Goal: Task Accomplishment & Management: Use online tool/utility

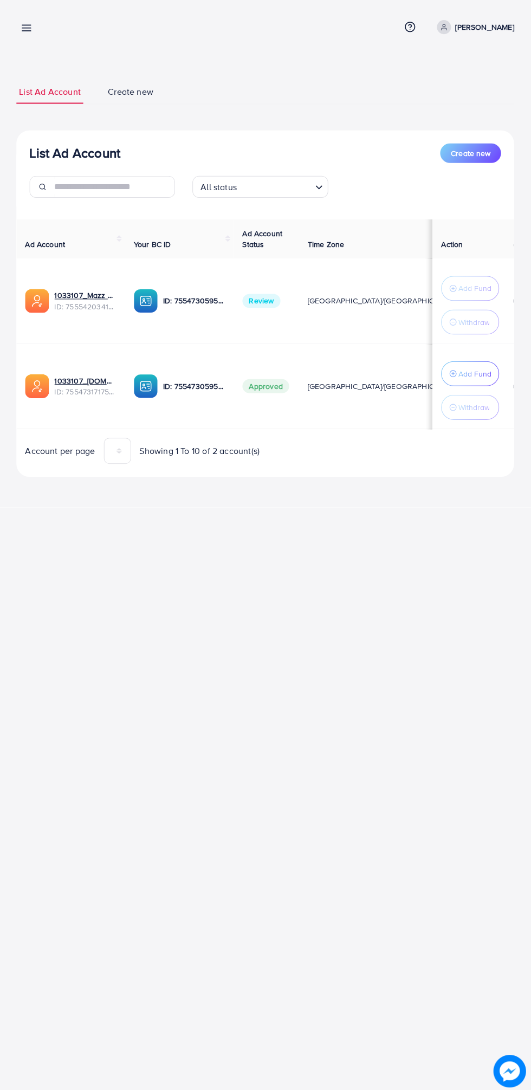
scroll to position [0, 5]
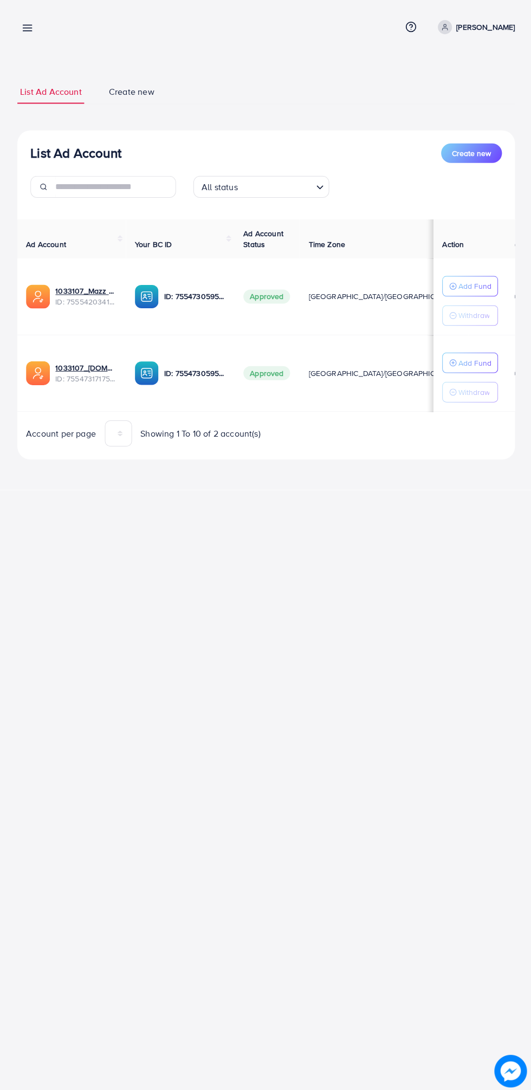
click at [21, 30] on link at bounding box center [25, 28] width 16 height 14
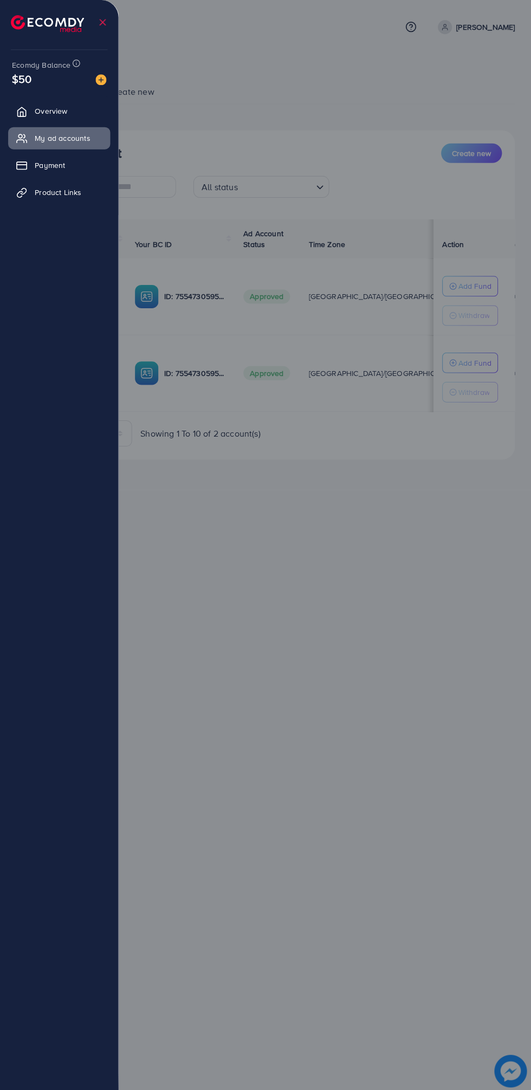
click at [28, 26] on img at bounding box center [47, 23] width 73 height 17
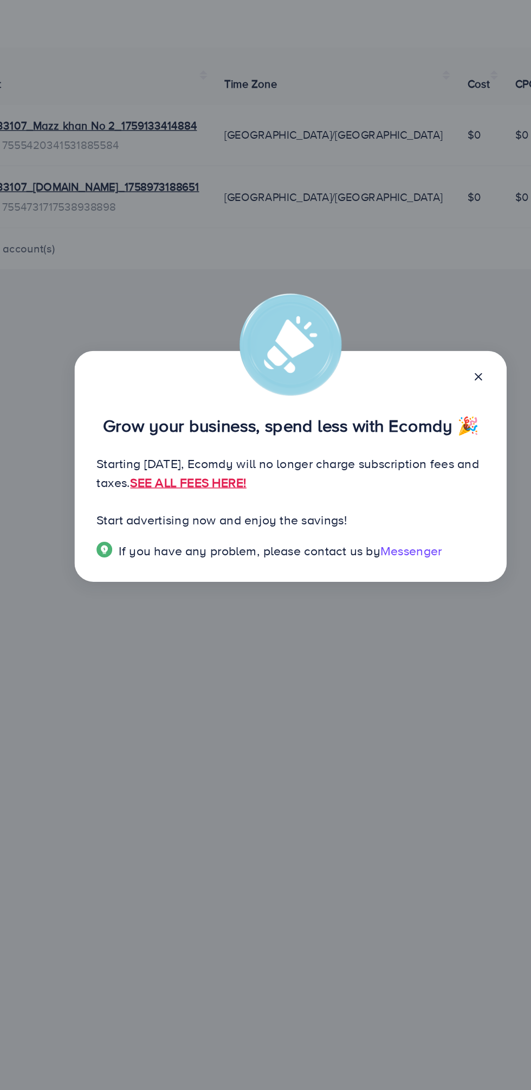
click at [397, 485] on icon at bounding box center [395, 483] width 9 height 9
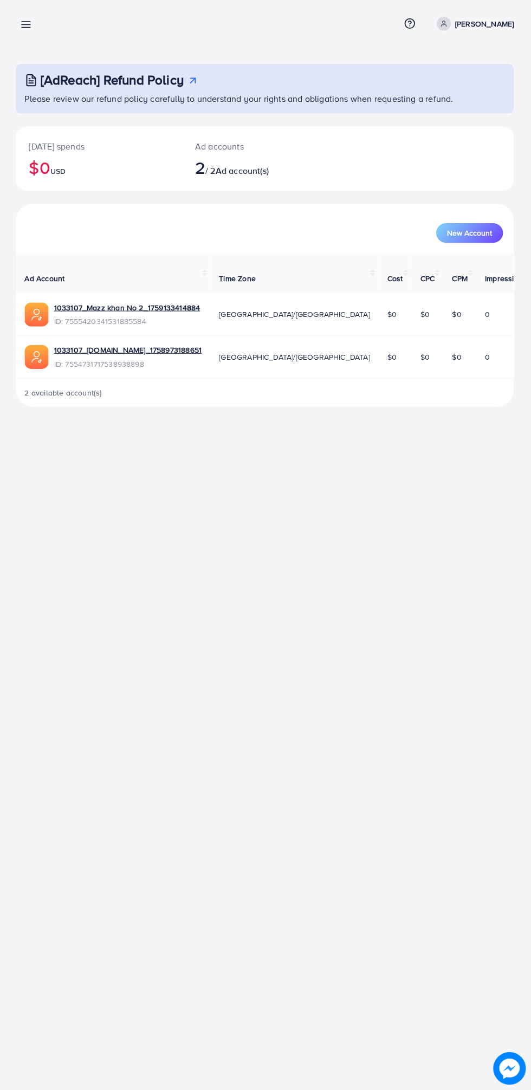
click at [23, 24] on icon at bounding box center [27, 27] width 11 height 11
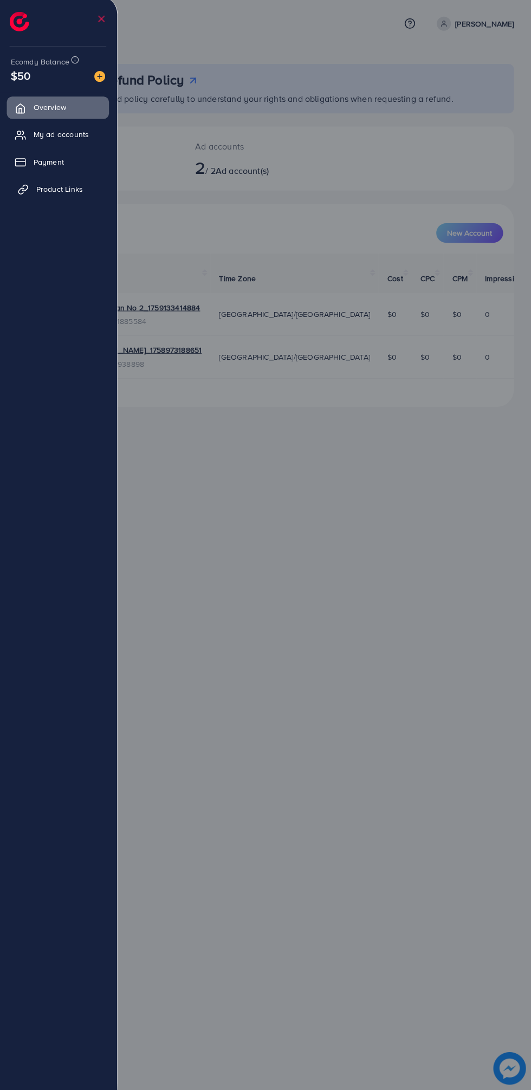
click at [23, 191] on icon at bounding box center [24, 192] width 11 height 11
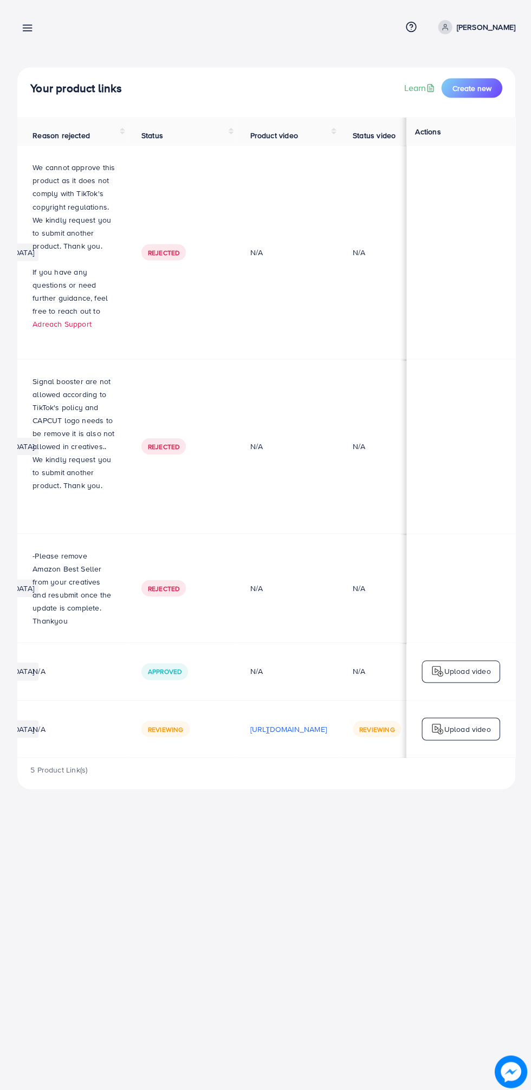
scroll to position [0, 362]
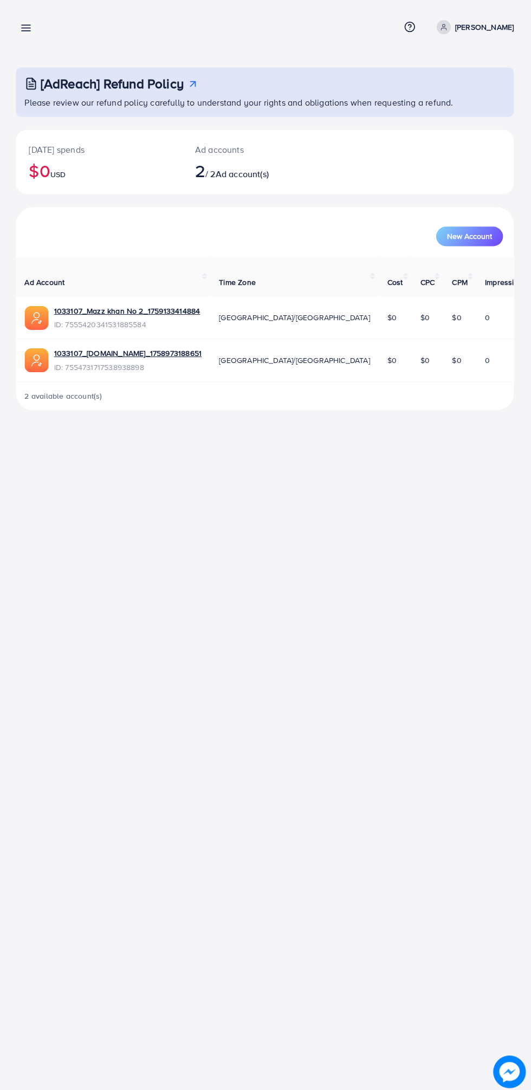
click at [25, 31] on icon at bounding box center [27, 27] width 11 height 11
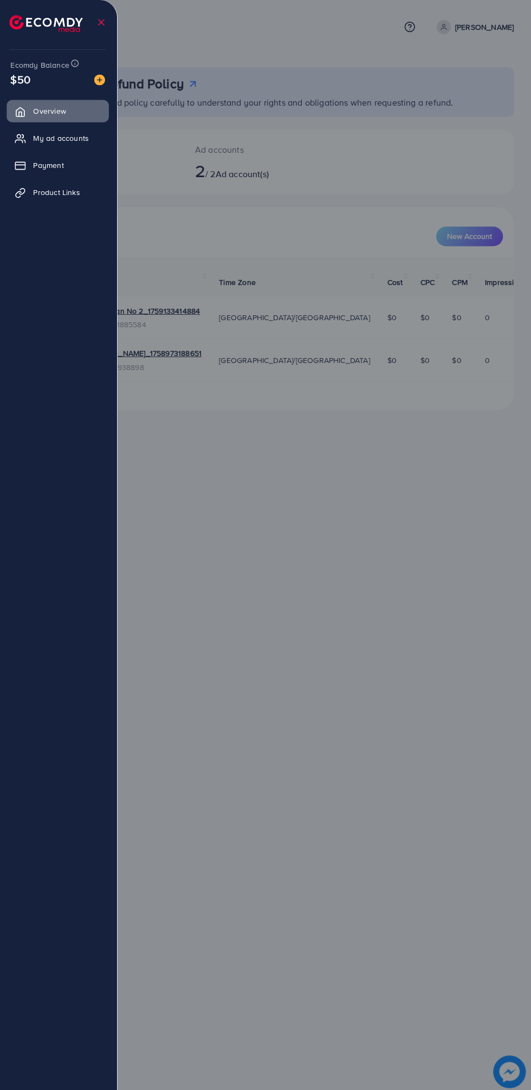
click at [461, 753] on div at bounding box center [265, 654] width 531 height 1308
